Goal: Check status: Check status

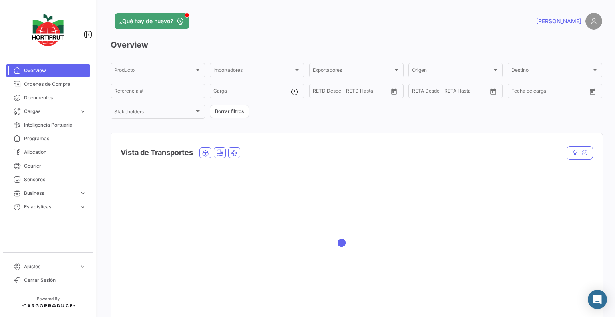
drag, startPoint x: 580, startPoint y: 236, endPoint x: 507, endPoint y: 131, distance: 127.7
click at [580, 236] on div at bounding box center [357, 243] width 492 height 160
drag, startPoint x: 24, startPoint y: 114, endPoint x: 32, endPoint y: 115, distance: 7.3
click at [25, 114] on span "Cargas" at bounding box center [50, 111] width 52 height 7
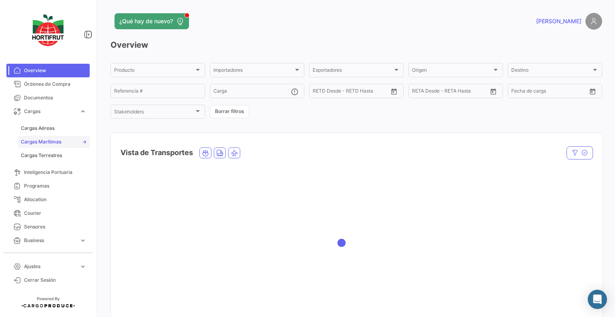
click at [48, 143] on span "Cargas Marítimas" at bounding box center [41, 141] width 40 height 7
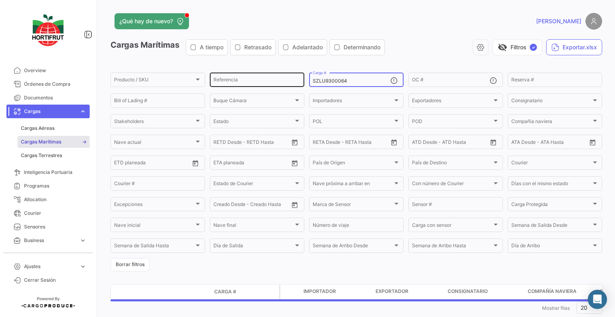
drag, startPoint x: 349, startPoint y: 82, endPoint x: 291, endPoint y: 80, distance: 58.1
click at [0, 0] on div "Producto / SKU Producto / SKU Referencia SZLU9300064 Carga # OC # Reserva # Bil…" at bounding box center [0, 0] width 0 height 0
paste input "TEMU9494297"
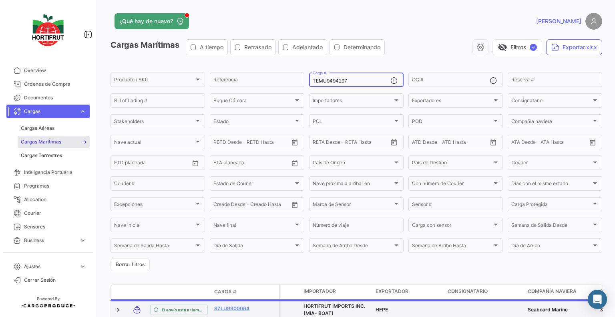
type input "TEMU9494297"
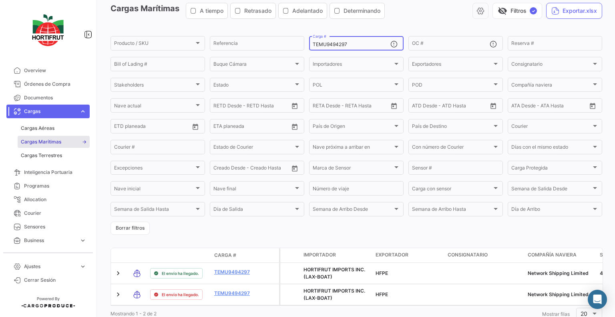
scroll to position [67, 0]
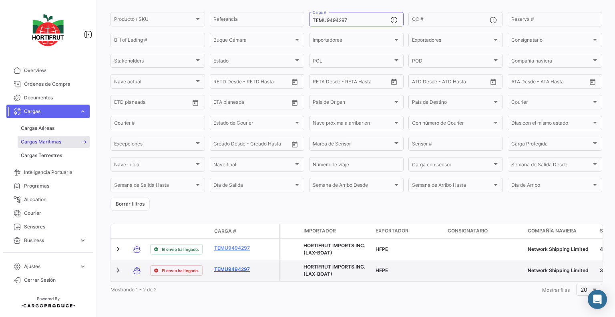
click at [237, 265] on link "TEMU9494297" at bounding box center [235, 268] width 42 height 7
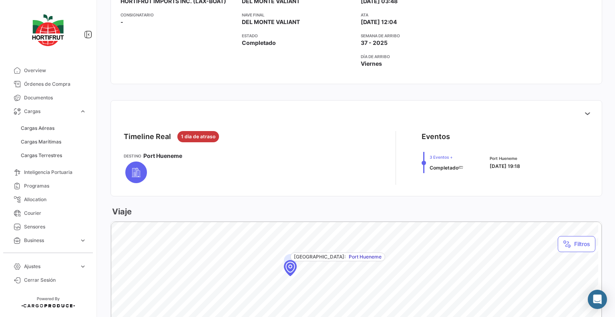
scroll to position [200, 0]
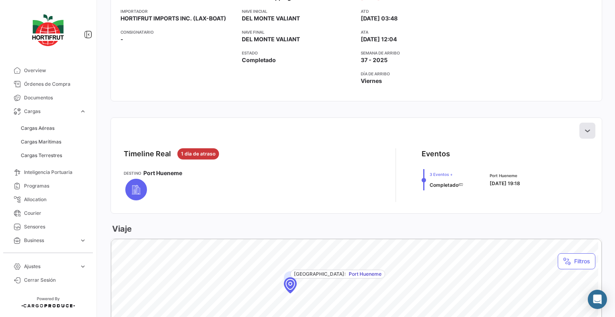
click at [583, 129] on icon at bounding box center [587, 131] width 8 height 8
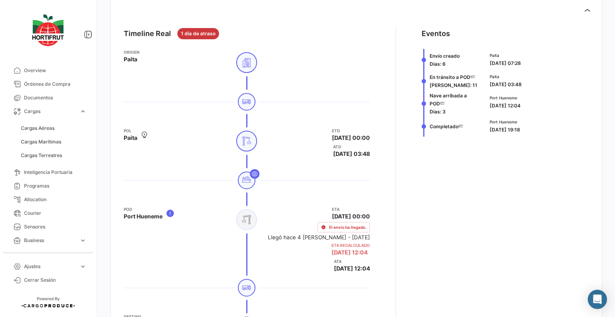
scroll to position [360, 0]
